Goal: Register for event/course

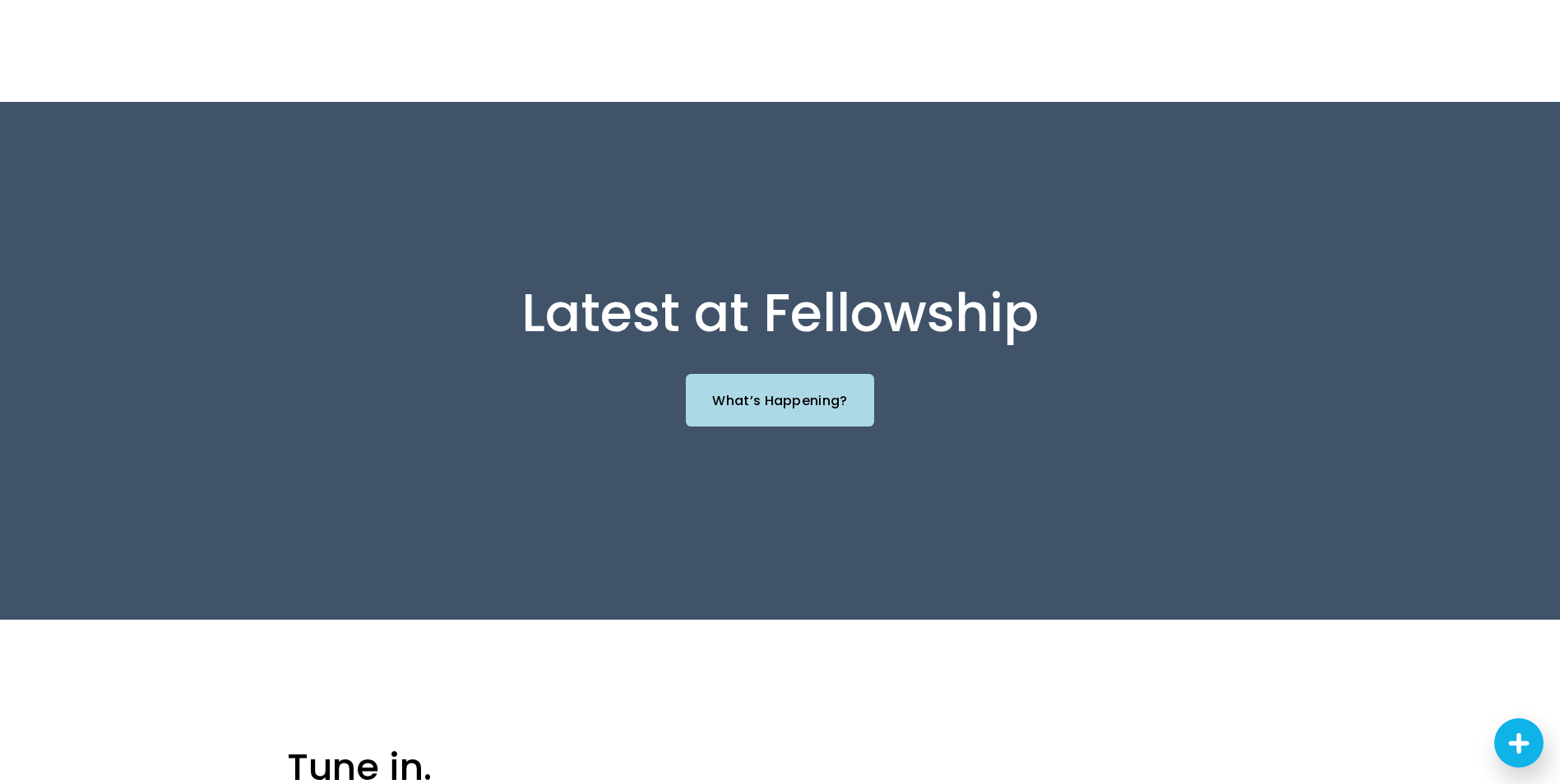
scroll to position [1808, 0]
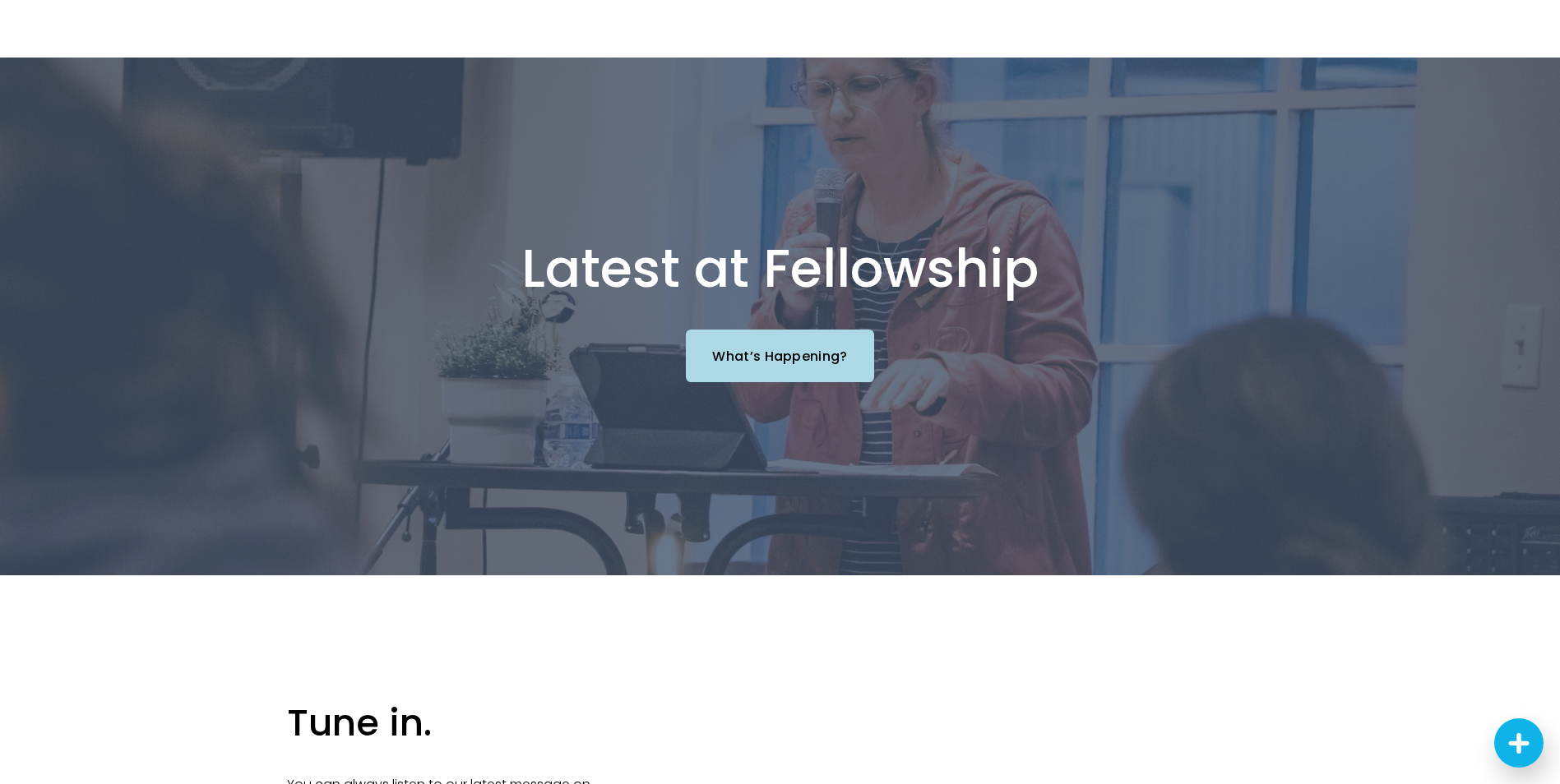
click at [768, 329] on link "What’s Happening?" at bounding box center [780, 355] width 188 height 51
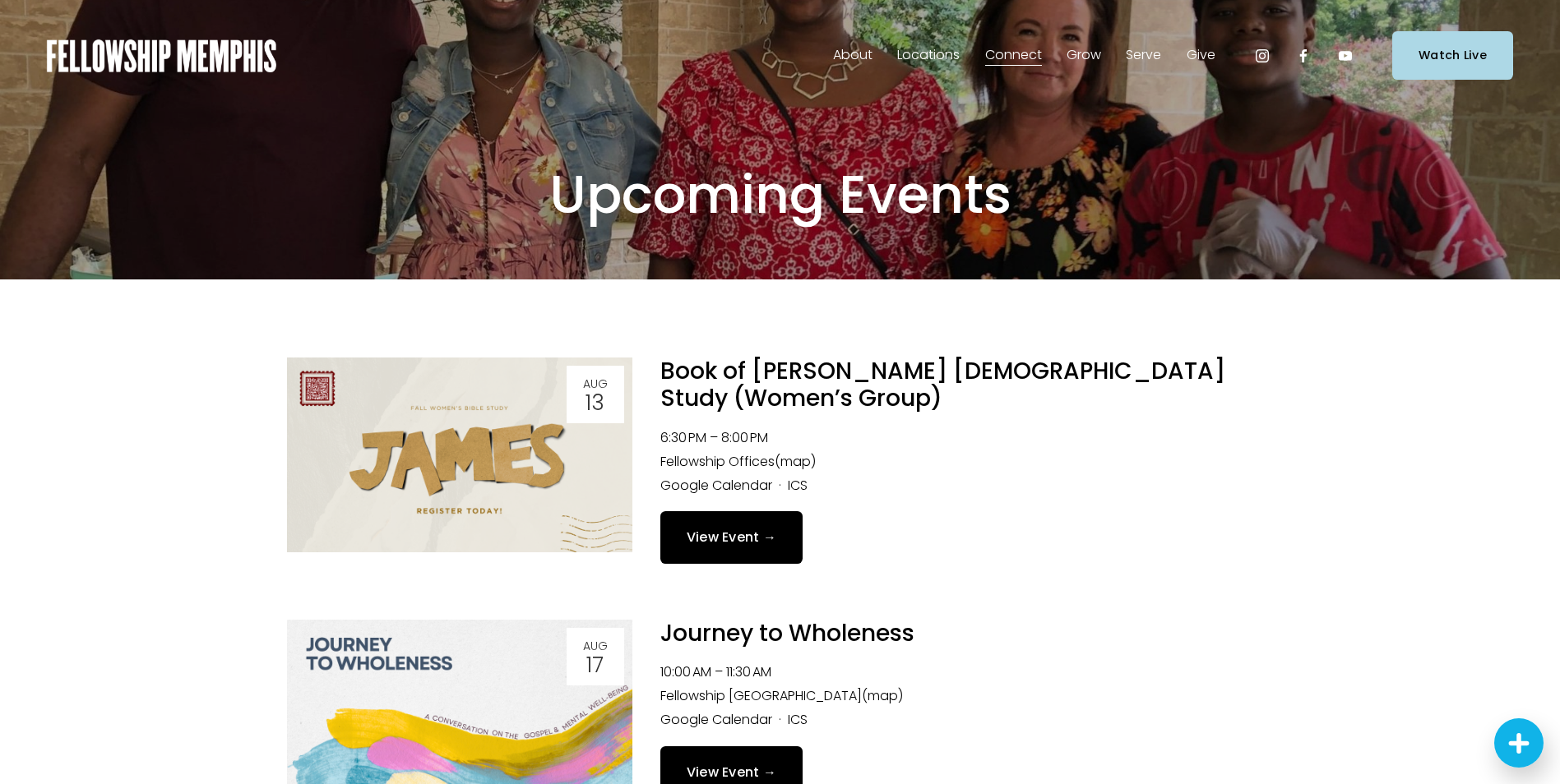
click at [462, 496] on img at bounding box center [459, 455] width 345 height 195
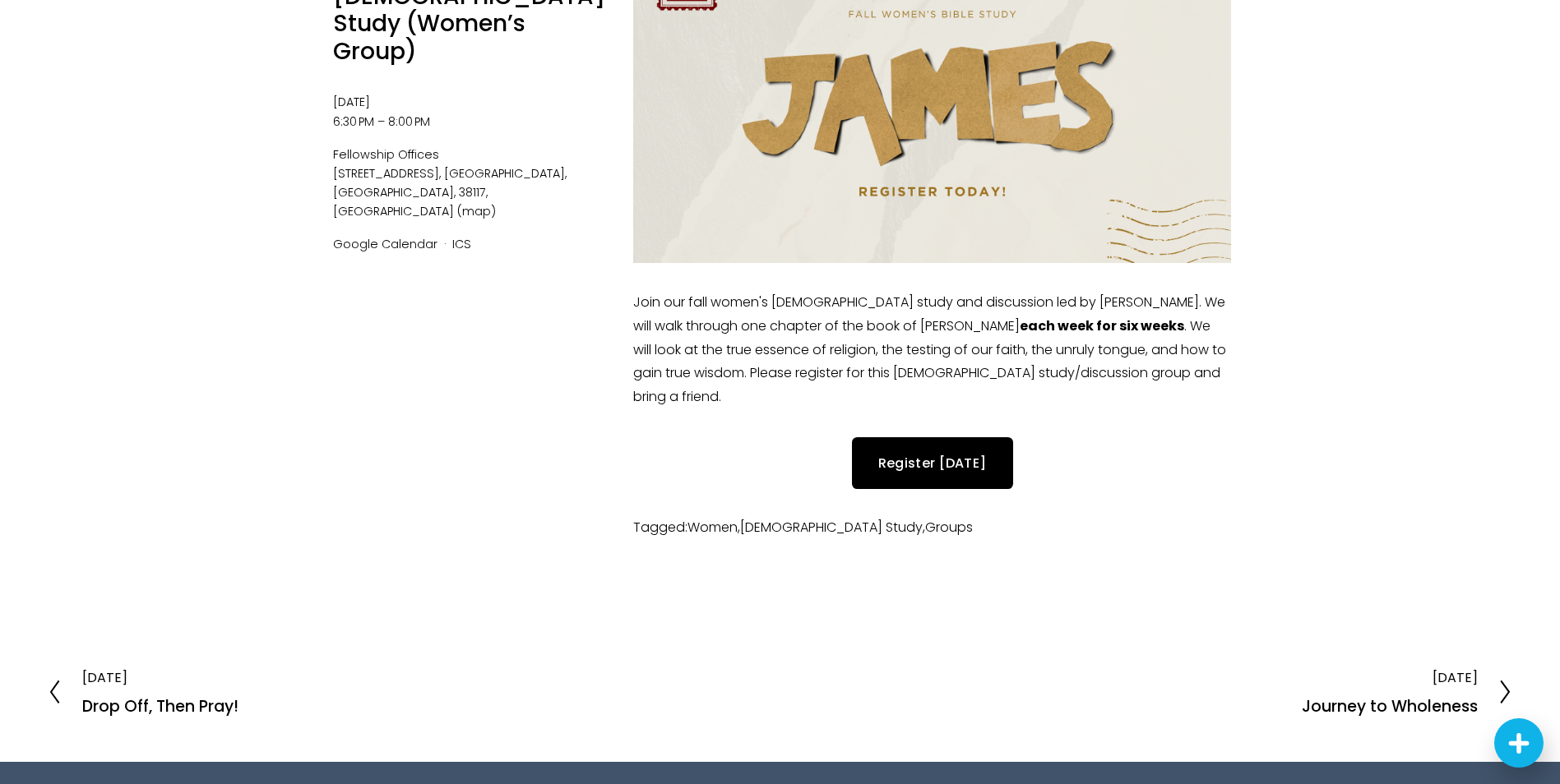
scroll to position [328, 0]
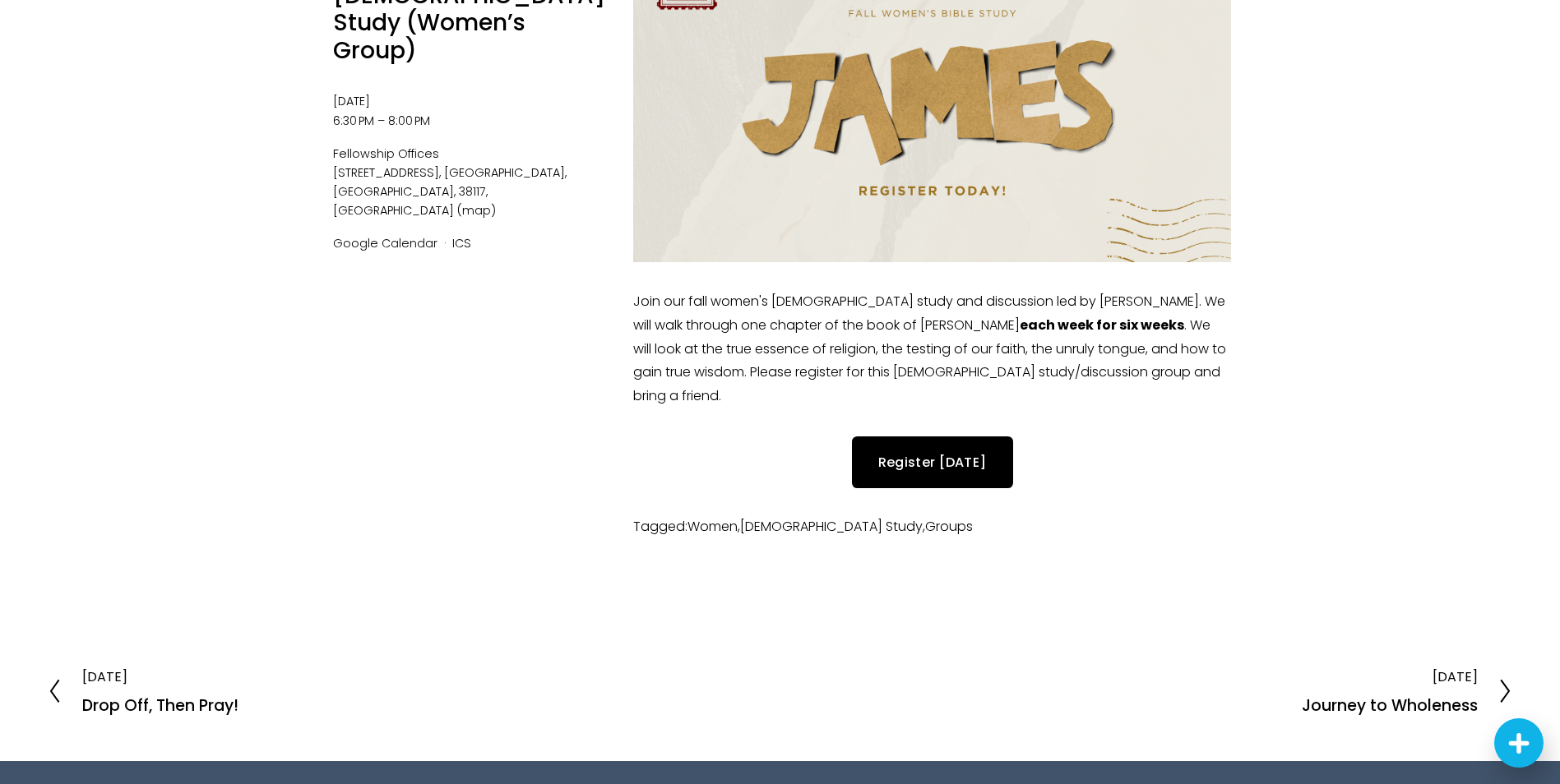
click at [926, 446] on link "Register [DATE]" at bounding box center [932, 462] width 161 height 51
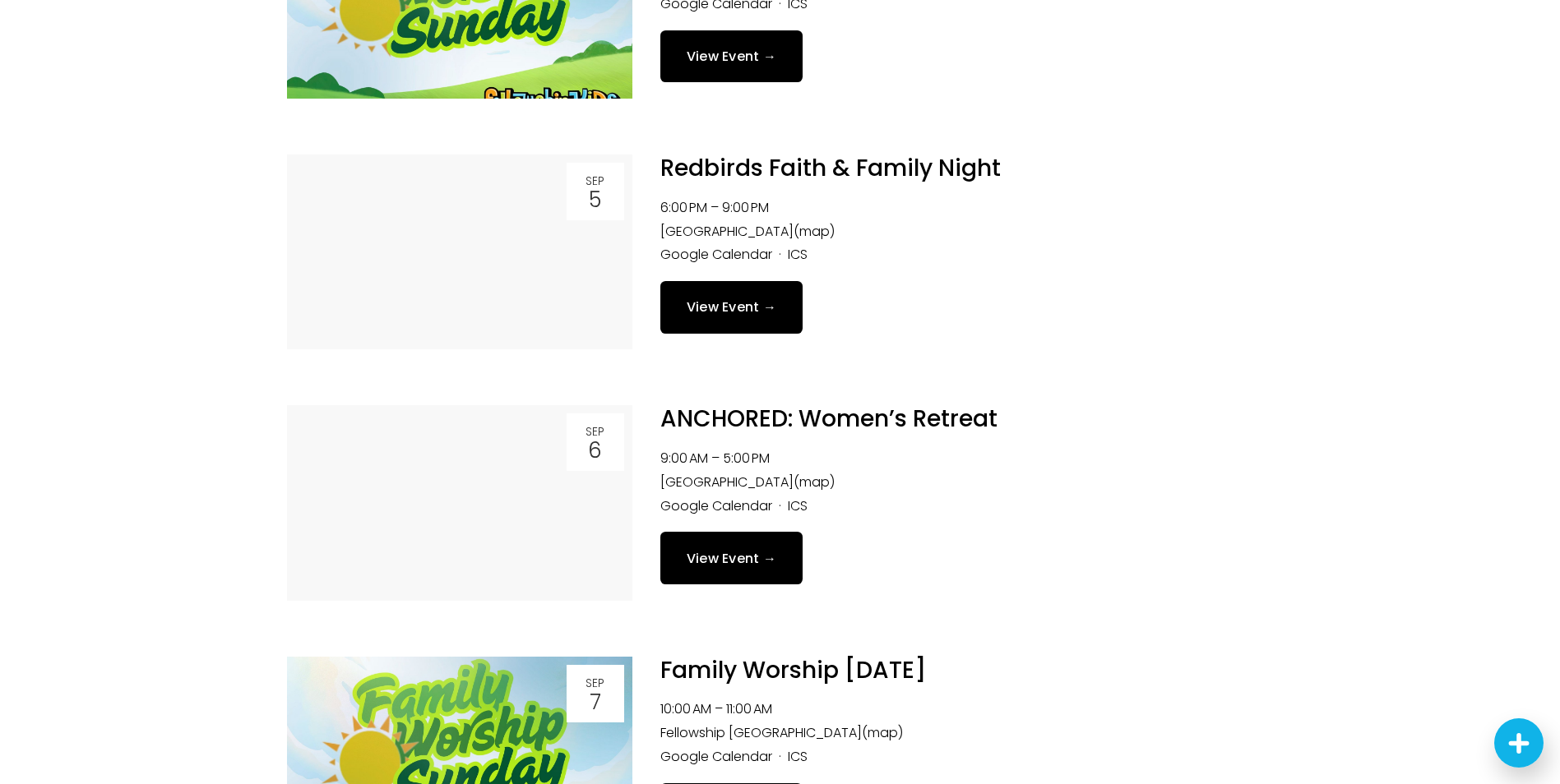
scroll to position [1972, 0]
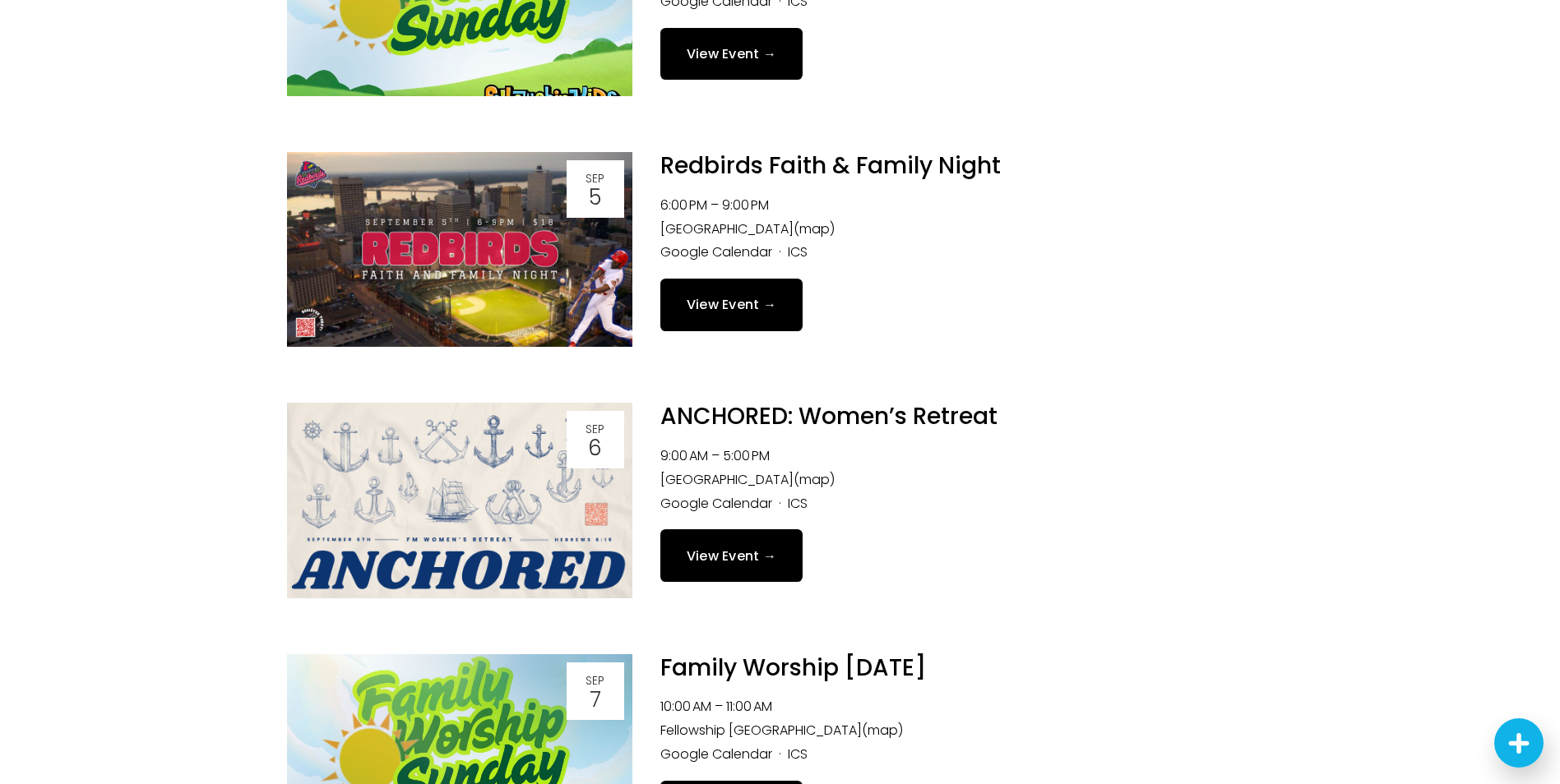
click at [698, 540] on link "View Event →" at bounding box center [731, 555] width 143 height 51
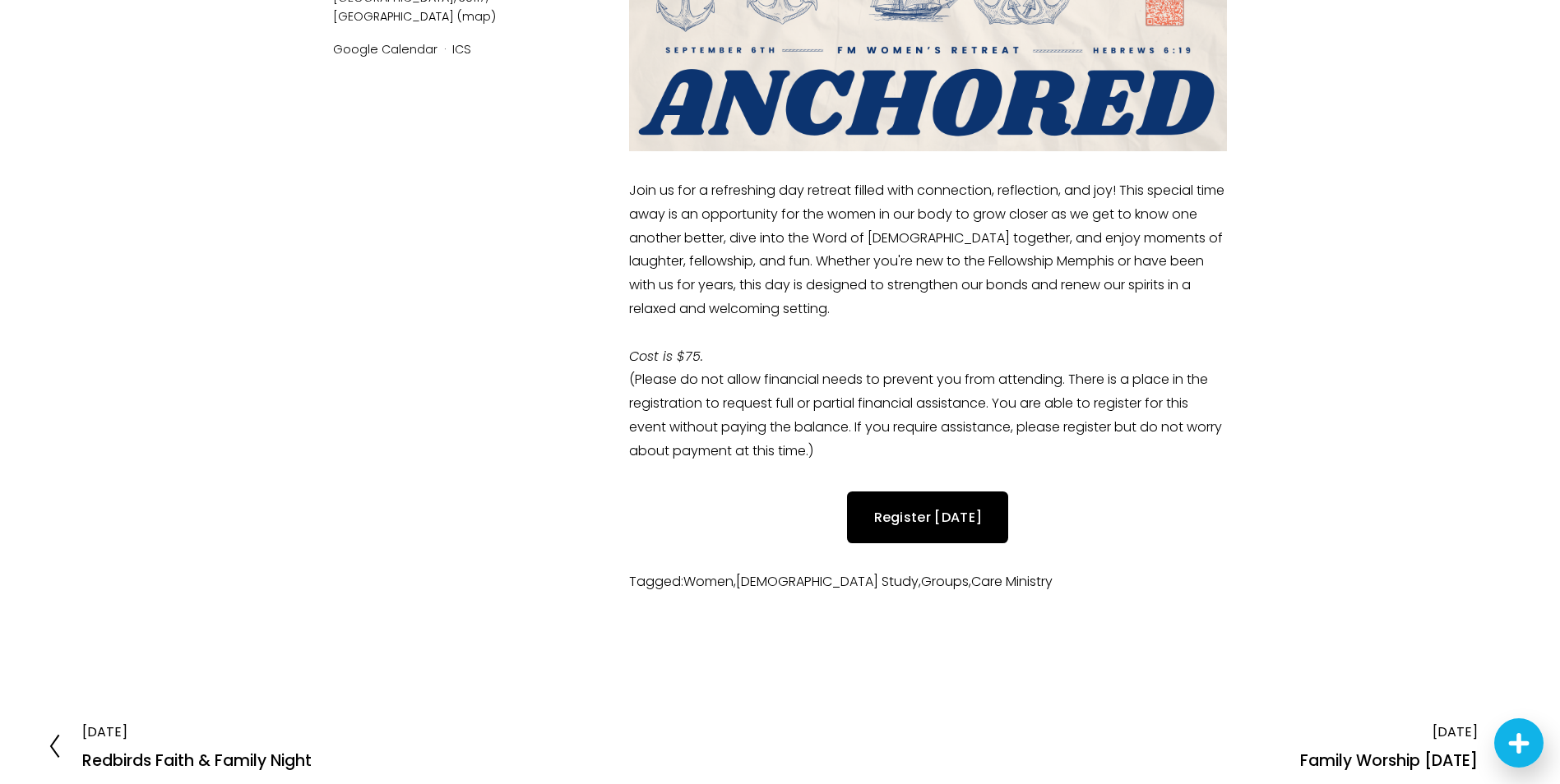
scroll to position [411, 0]
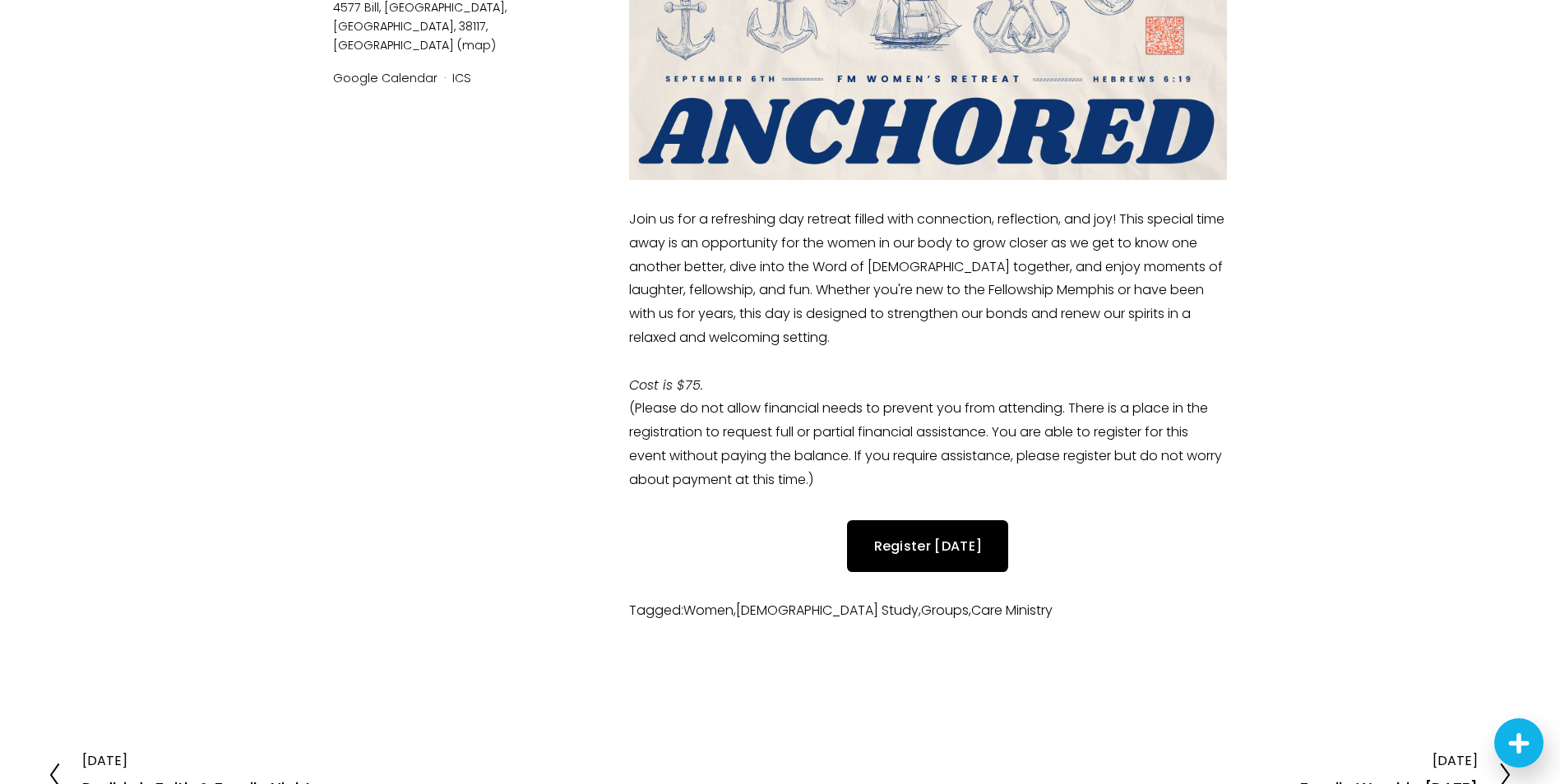
click at [925, 550] on link "Register [DATE]" at bounding box center [927, 546] width 161 height 51
